Goal: Information Seeking & Learning: Understand process/instructions

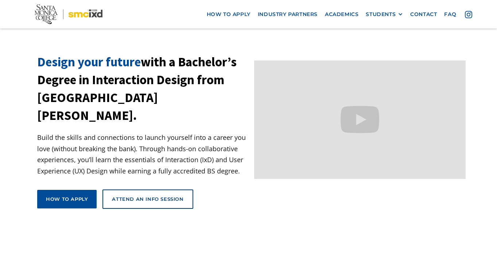
scroll to position [26, 0]
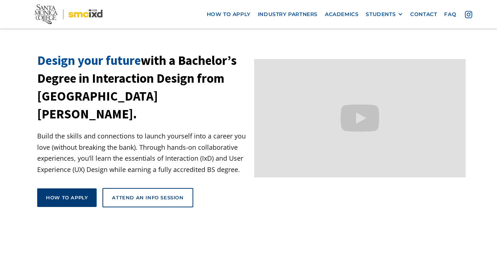
click at [66, 194] on div "How to apply" at bounding box center [67, 197] width 42 height 7
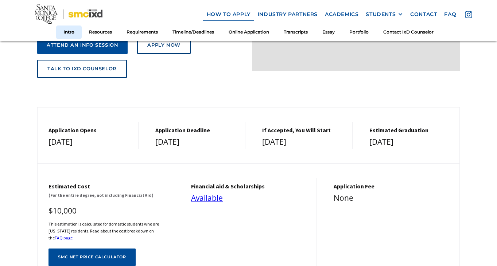
scroll to position [180, 0]
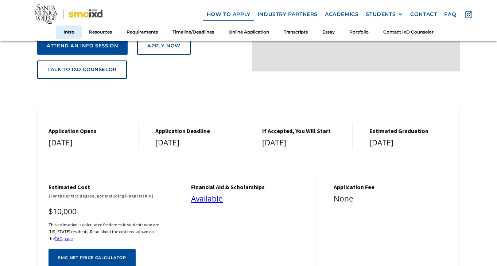
drag, startPoint x: 44, startPoint y: 122, endPoint x: 417, endPoint y: 137, distance: 373.2
click at [417, 137] on div "Application Opens [DATE] Application Deadline [DATE] If Accepted, You Will Star…" at bounding box center [249, 136] width 422 height 27
copy div "Application Opens [DATE] Application Deadline [DATE] If Accepted, You Will Star…"
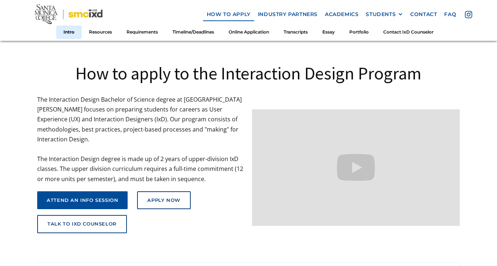
scroll to position [24, 0]
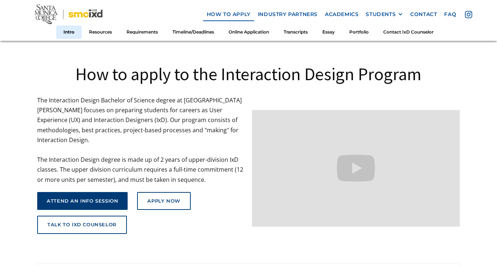
click at [90, 198] on div "attend an info session" at bounding box center [82, 201] width 71 height 6
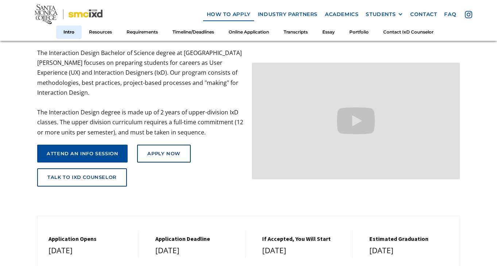
scroll to position [90, 0]
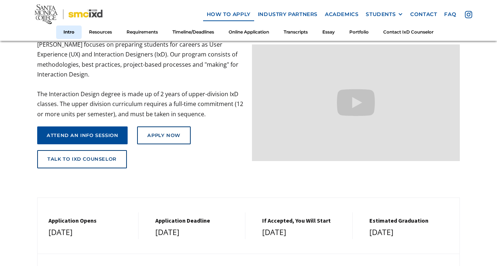
click at [131, 175] on div "How to apply to the Interaction Design Program The Interaction Design Bachelor …" at bounding box center [248, 75] width 422 height 215
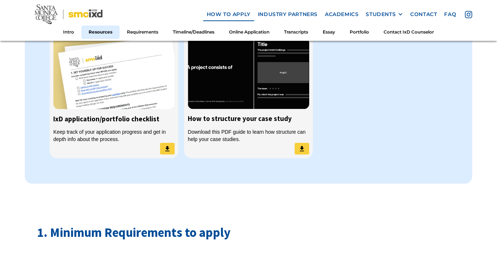
scroll to position [640, 0]
click at [151, 32] on link "Requirements" at bounding box center [143, 32] width 46 height 13
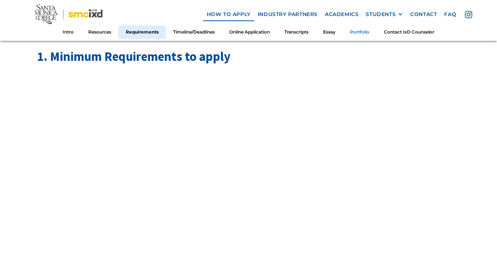
click at [369, 31] on link "Portfolio" at bounding box center [360, 32] width 34 height 13
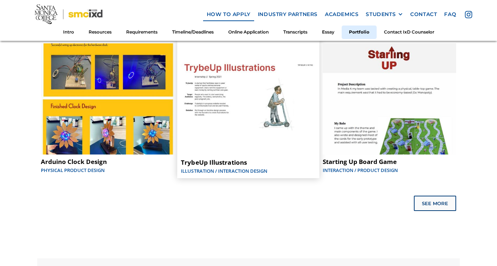
scroll to position [3720, 0]
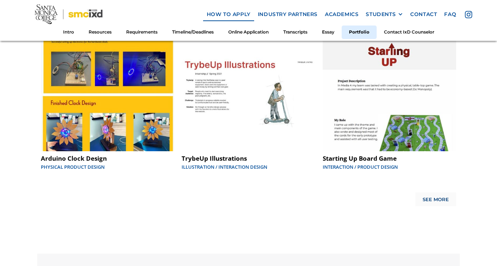
click at [444, 197] on div "See More" at bounding box center [435, 200] width 26 height 6
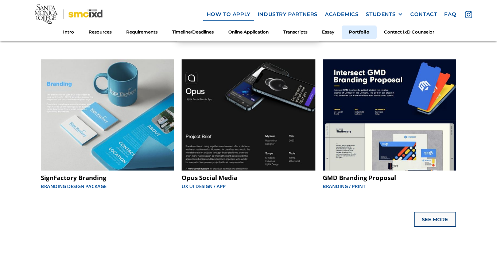
scroll to position [3854, 0]
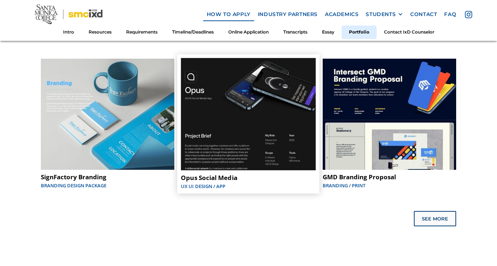
click at [241, 175] on link "Opus Social Media UX UI Design / App" at bounding box center [248, 123] width 142 height 139
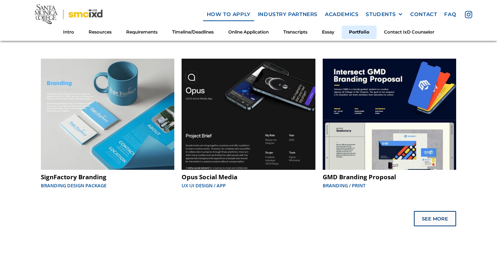
click at [323, 222] on div "CASE STUDIES FOR INSPIRATION Take a look at some example work to see how you mi…" at bounding box center [248, 46] width 422 height 375
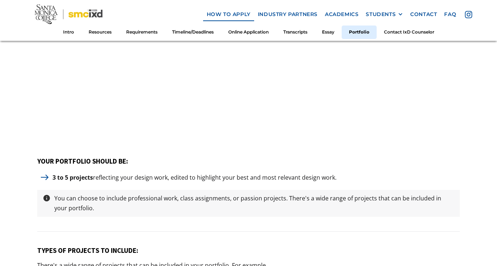
scroll to position [3181, 0]
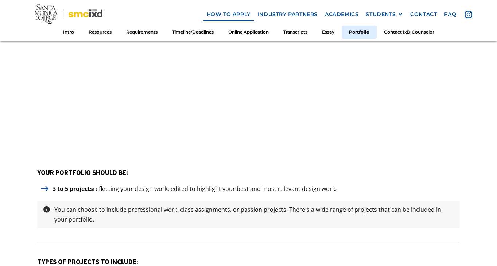
click at [257, 170] on div "YOUR PORTFOLIO SHOULD BE: 3 to 5 projects reflecting your design work, edited t…" at bounding box center [248, 205] width 422 height 75
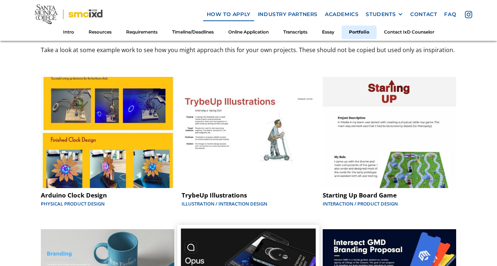
scroll to position [3655, 0]
